Goal: Task Accomplishment & Management: Complete application form

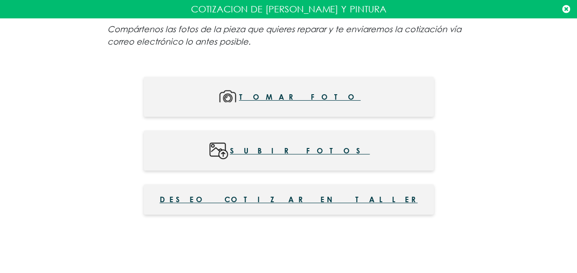
click at [565, 11] on icon at bounding box center [566, 9] width 8 height 9
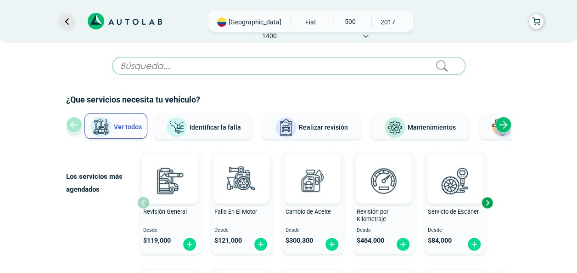
click at [68, 17] on link "Ir al paso anterior" at bounding box center [66, 21] width 15 height 15
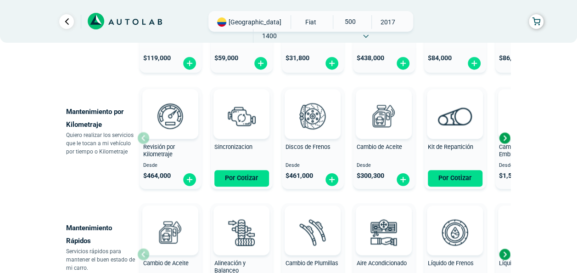
scroll to position [597, 0]
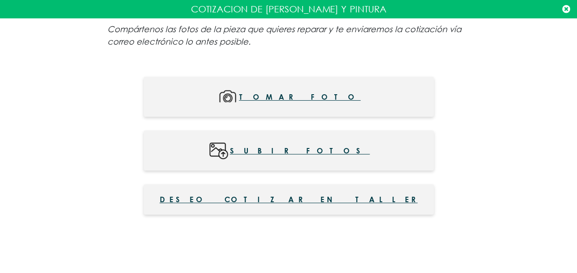
click at [289, 200] on span "Deseo cotizar en taller" at bounding box center [289, 199] width 258 height 11
